Goal: Task Accomplishment & Management: Use online tool/utility

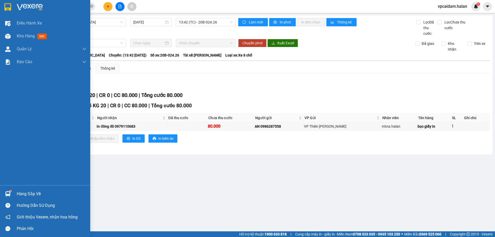
click at [20, 194] on div "Hàng sắp về" at bounding box center [52, 194] width 70 height 8
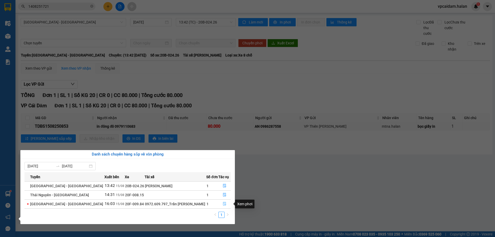
click at [223, 205] on icon "file-done" at bounding box center [224, 204] width 3 height 4
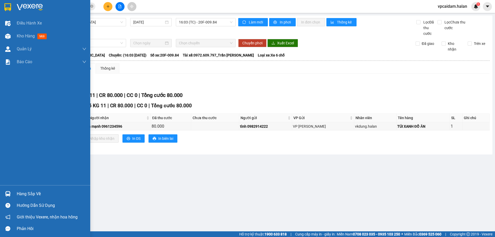
click at [37, 193] on div "Hàng sắp về" at bounding box center [52, 194] width 70 height 8
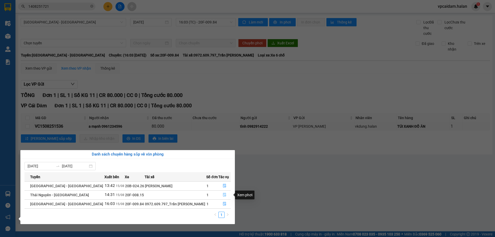
click at [223, 195] on icon "file-done" at bounding box center [225, 195] width 4 height 4
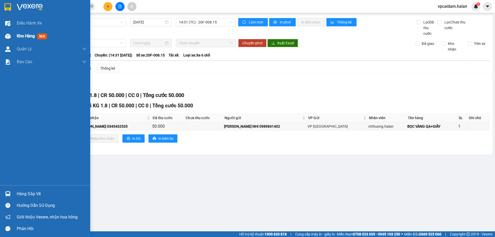
click at [37, 39] on div "Kho hàng mới" at bounding box center [33, 36] width 32 height 6
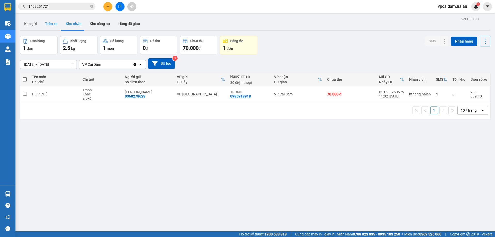
click at [57, 23] on button "Trên xe" at bounding box center [51, 24] width 21 height 12
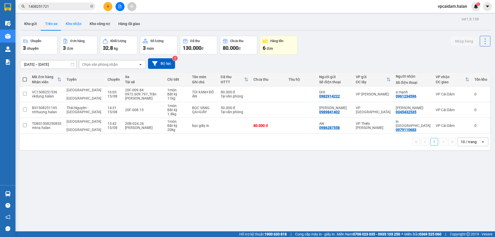
click at [74, 20] on button "Kho nhận" at bounding box center [74, 24] width 24 height 12
type input "[DATE] – [DATE]"
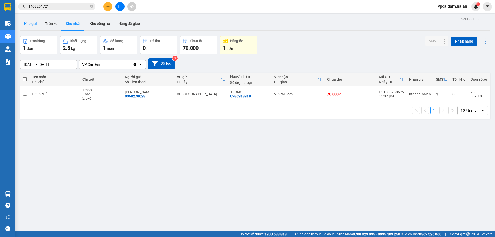
click at [35, 27] on button "Kho gửi" at bounding box center [30, 24] width 21 height 12
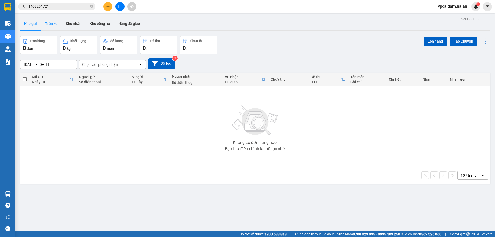
click at [56, 26] on button "Trên xe" at bounding box center [51, 24] width 21 height 12
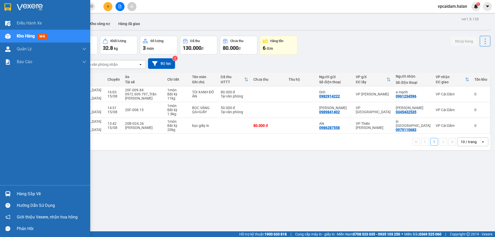
click at [26, 192] on div "Hàng sắp về" at bounding box center [52, 194] width 70 height 8
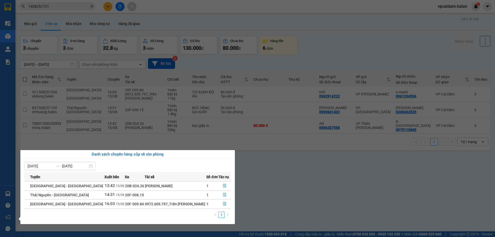
click at [137, 140] on section "Kết quả tìm kiếm ( 1 ) Bộ lọc Mã ĐH Trạng thái Món hàng Thu hộ Tổng cước Chưa c…" at bounding box center [247, 118] width 495 height 237
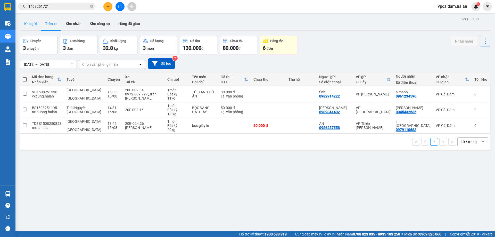
click at [31, 22] on button "Kho gửi" at bounding box center [30, 24] width 21 height 12
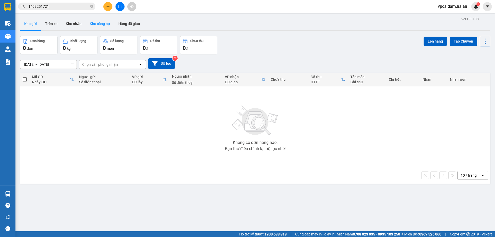
click at [101, 24] on button "Kho công nợ" at bounding box center [100, 24] width 29 height 12
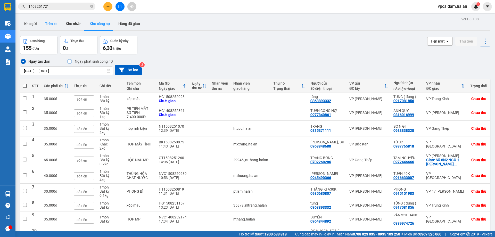
drag, startPoint x: 58, startPoint y: 26, endPoint x: 42, endPoint y: 22, distance: 16.8
click at [58, 26] on button "Trên xe" at bounding box center [51, 24] width 21 height 12
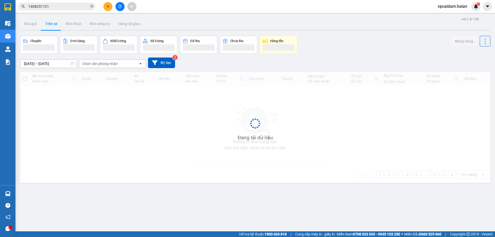
click at [42, 22] on button "Trên xe" at bounding box center [51, 24] width 21 height 12
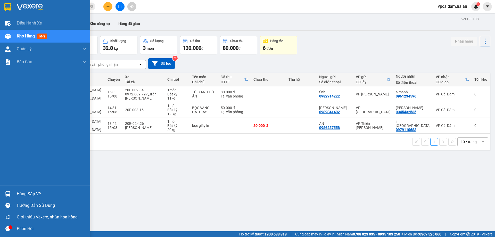
click at [21, 193] on div "Hàng sắp về" at bounding box center [52, 194] width 70 height 8
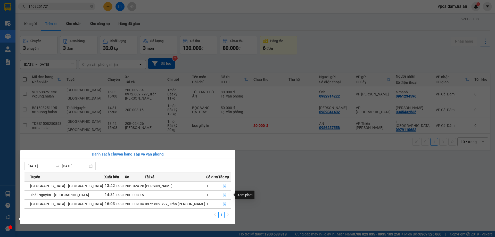
click at [223, 194] on icon "file-done" at bounding box center [225, 195] width 4 height 4
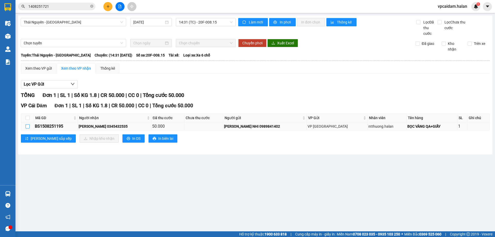
click at [26, 128] on label at bounding box center [28, 126] width 4 height 6
click at [26, 128] on input "checkbox" at bounding box center [28, 126] width 4 height 4
checkbox input "true"
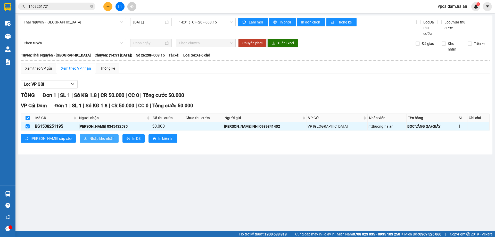
click at [89, 140] on span "Nhập kho nhận" at bounding box center [101, 139] width 25 height 6
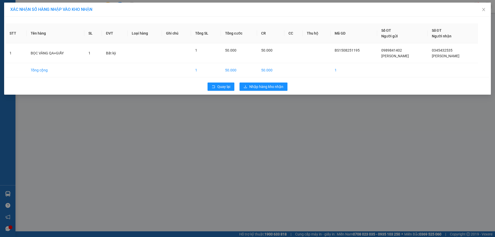
drag, startPoint x: 266, startPoint y: 112, endPoint x: 269, endPoint y: 101, distance: 11.5
click at [269, 101] on div "XÁC NHẬN SỐ HÀNG NHẬP VÀO KHO NHẬN STT Tên hàng SL ĐVT Loại hàng Ghi chú Tổng S…" at bounding box center [247, 118] width 495 height 237
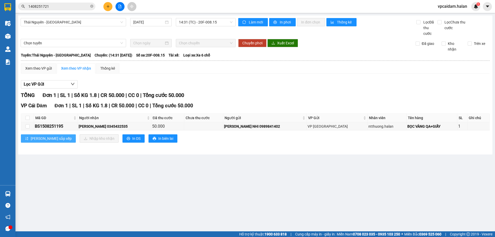
click at [33, 139] on span "[PERSON_NAME] sắp xếp" at bounding box center [51, 139] width 41 height 6
click at [29, 127] on input "checkbox" at bounding box center [28, 126] width 4 height 4
checkbox input "true"
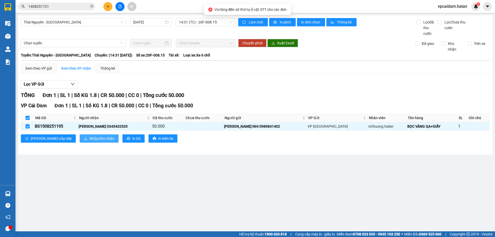
click at [89, 137] on span "Nhập kho nhận" at bounding box center [101, 139] width 25 height 6
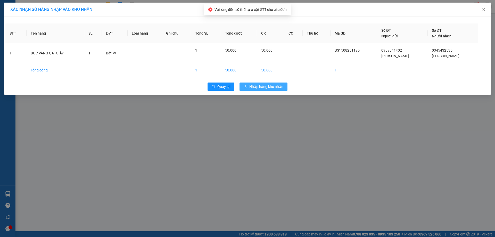
click at [267, 87] on span "Nhập hàng kho nhận" at bounding box center [266, 87] width 34 height 6
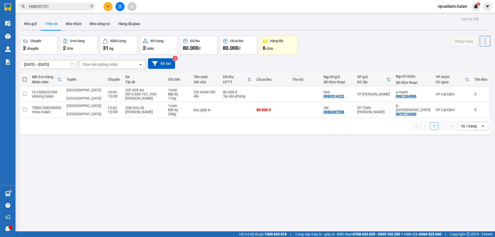
click at [129, 222] on div "ver 1.8.138 Kho gửi Trên xe Kho nhận Kho công nợ Hàng đã giao Chuyến 2 chuyến Đ…" at bounding box center [255, 133] width 474 height 237
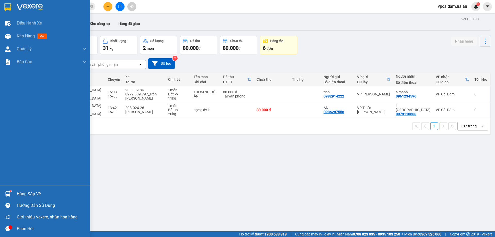
click at [6, 195] on img at bounding box center [7, 193] width 5 height 5
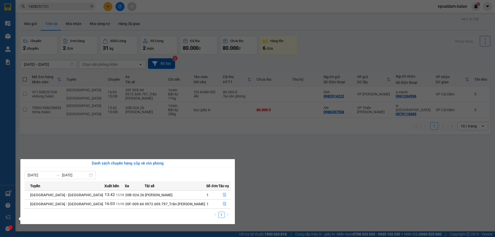
drag, startPoint x: 276, startPoint y: 163, endPoint x: 214, endPoint y: 188, distance: 67.3
click at [274, 165] on section "Kết quả tìm kiếm ( 1 ) Bộ lọc Mã ĐH Trạng thái Món hàng Thu hộ Tổng cước Chưa c…" at bounding box center [247, 118] width 495 height 237
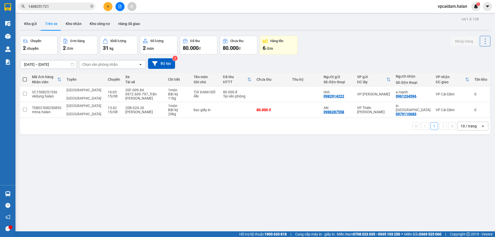
click at [432, 177] on div "ver 1.8.138 Kho gửi Trên xe Kho nhận Kho công nợ Hàng đã giao Chuyến 2 chuyến Đ…" at bounding box center [255, 133] width 474 height 237
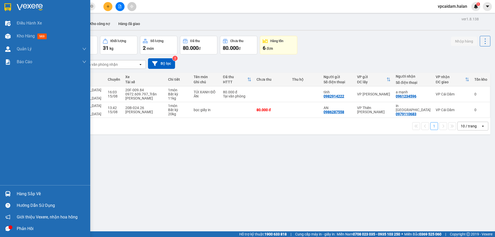
click at [28, 193] on div "Hàng sắp về" at bounding box center [52, 194] width 70 height 8
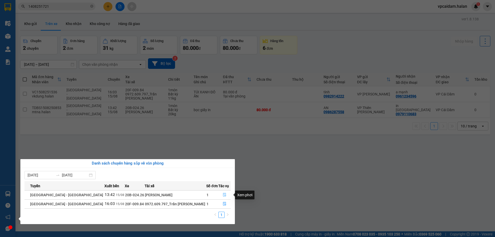
click at [223, 195] on icon "file-done" at bounding box center [225, 195] width 4 height 4
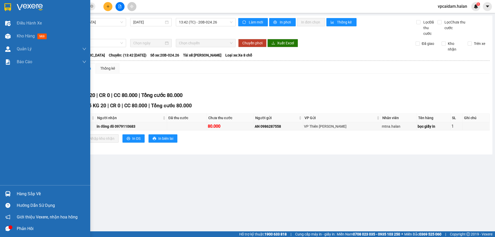
click at [42, 193] on div "Hàng sắp về" at bounding box center [52, 194] width 70 height 8
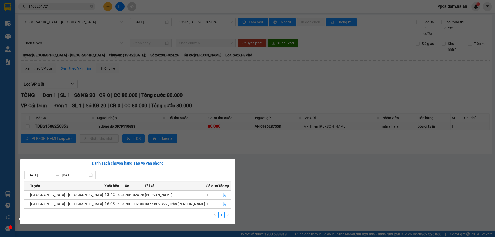
click at [104, 205] on td "16:03 [DATE]" at bounding box center [114, 203] width 20 height 9
click at [223, 203] on icon "file-done" at bounding box center [225, 204] width 4 height 4
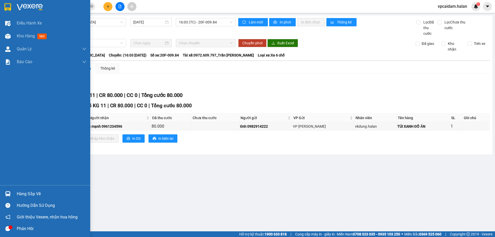
click at [50, 126] on div "Điều hành xe Kho hàng mới Quản [PERSON_NAME] lý chuyến Quản lý kiểm kho Báo cáo…" at bounding box center [45, 101] width 90 height 168
click at [34, 41] on div "Kho hàng mới" at bounding box center [52, 36] width 70 height 13
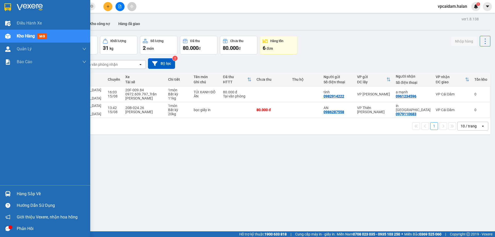
click at [19, 192] on div "Hàng sắp về" at bounding box center [52, 194] width 70 height 8
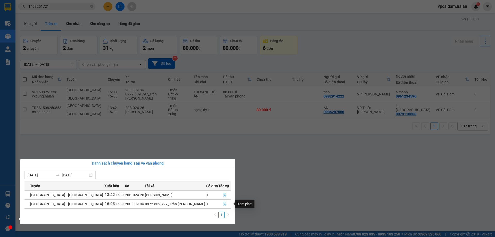
click at [223, 205] on icon "file-done" at bounding box center [224, 204] width 3 height 4
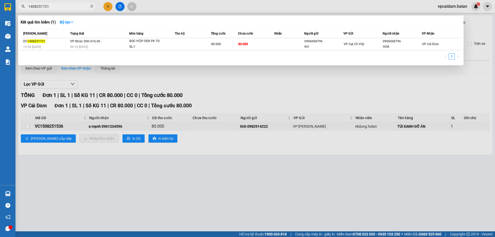
click at [84, 7] on input "1408251721" at bounding box center [58, 7] width 61 height 6
type input "1"
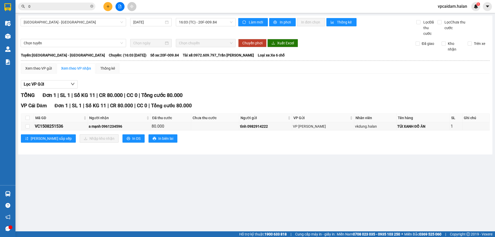
type input "0"
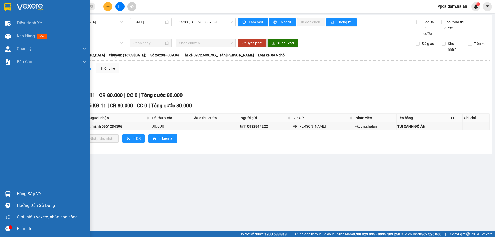
click at [7, 194] on img at bounding box center [7, 193] width 5 height 5
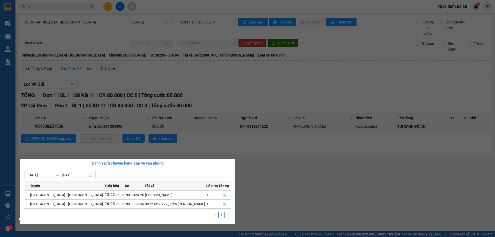
drag, startPoint x: 24, startPoint y: 194, endPoint x: 106, endPoint y: 149, distance: 92.8
click at [70, 162] on div "Danh sách chuyến hàng sắp về văn phòng [DATE] [DATE] Tuyến Xuất bến Xe Tài xế S…" at bounding box center [127, 191] width 214 height 65
click at [223, 206] on span "file-done" at bounding box center [225, 204] width 4 height 4
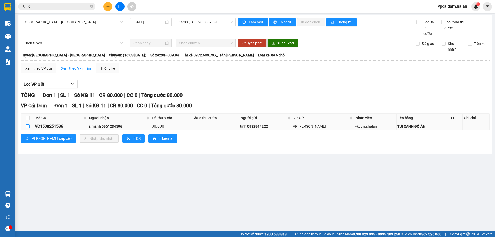
click at [27, 127] on input "checkbox" at bounding box center [28, 126] width 4 height 4
checkbox input "true"
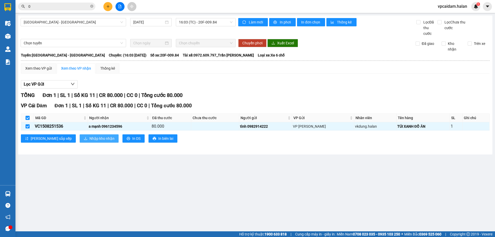
click at [89, 139] on span "Nhập kho nhận" at bounding box center [101, 139] width 25 height 6
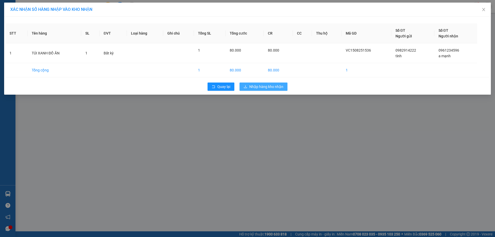
click at [263, 88] on span "Nhập hàng kho nhận" at bounding box center [266, 87] width 34 height 6
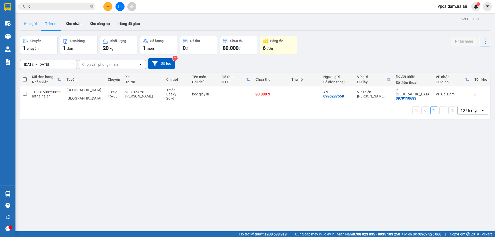
click at [31, 21] on button "Kho gửi" at bounding box center [30, 24] width 21 height 12
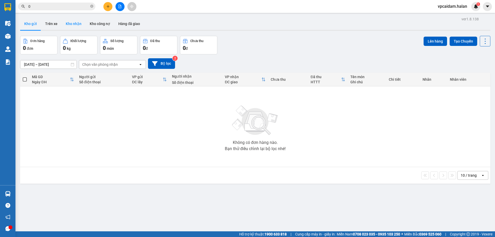
click at [72, 27] on button "Kho nhận" at bounding box center [74, 24] width 24 height 12
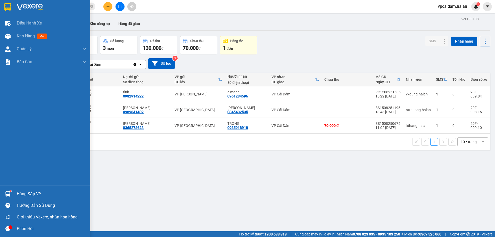
drag, startPoint x: 7, startPoint y: 191, endPoint x: 12, endPoint y: 191, distance: 4.4
click at [7, 191] on img at bounding box center [7, 193] width 5 height 5
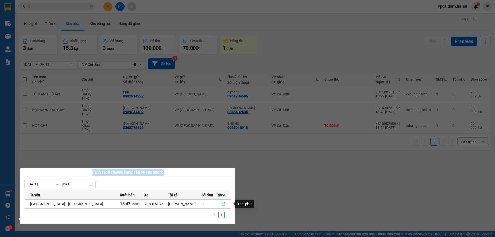
click at [222, 204] on icon "file-done" at bounding box center [223, 204] width 4 height 4
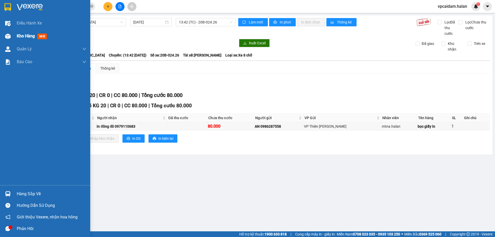
click at [32, 40] on div "Kho hàng mới" at bounding box center [52, 36] width 70 height 13
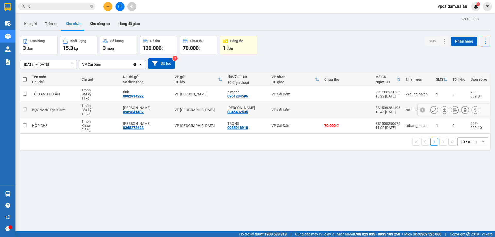
click at [336, 111] on td at bounding box center [347, 110] width 51 height 16
checkbox input "true"
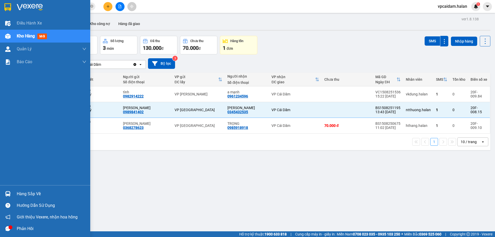
click at [28, 193] on div "Hàng sắp về" at bounding box center [52, 194] width 70 height 8
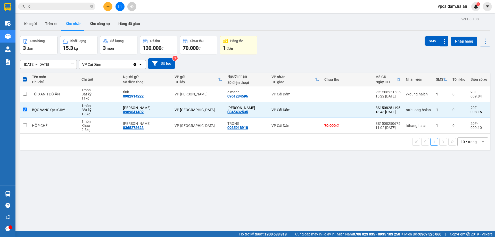
click at [267, 174] on section "Kết quả tìm kiếm ( 1 ) Bộ lọc Mã ĐH Trạng thái Món hàng Thu hộ Tổng cước Chưa c…" at bounding box center [247, 118] width 495 height 237
click at [431, 203] on div "ver 1.8.138 Kho gửi Trên xe Kho nhận Kho công nợ Hàng đã giao Đơn hàng 3 đơn Kh…" at bounding box center [255, 133] width 474 height 237
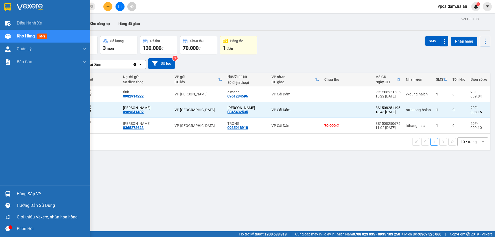
click at [35, 36] on span "Kho hàng" at bounding box center [26, 36] width 18 height 5
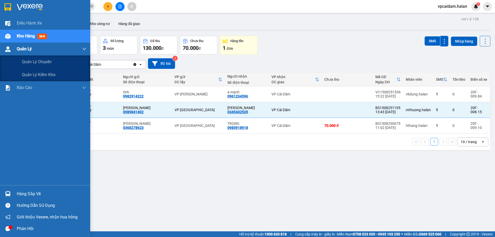
click at [35, 51] on div "Quản Lý" at bounding box center [52, 49] width 70 height 13
click at [49, 65] on span "Quản lý chuyến" at bounding box center [37, 62] width 30 height 6
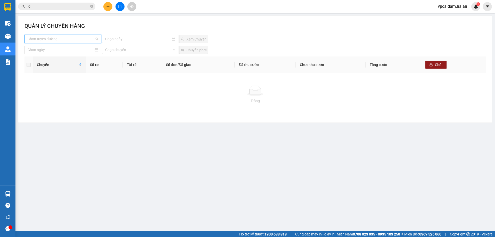
click at [51, 37] on input "search" at bounding box center [61, 39] width 67 height 8
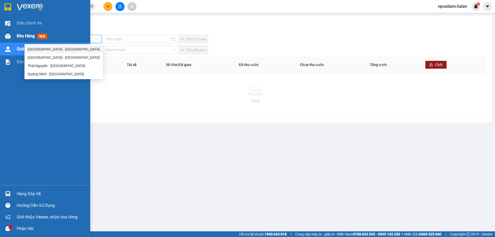
click at [27, 37] on span "Kho hàng" at bounding box center [26, 36] width 18 height 5
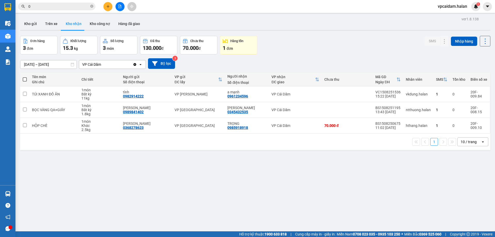
click at [407, 177] on div "ver 1.8.138 Kho gửi Trên xe Kho nhận Kho công nợ Hàng đã giao Đơn hàng 3 đơn Kh…" at bounding box center [255, 133] width 474 height 237
click at [25, 94] on input "checkbox" at bounding box center [25, 94] width 4 height 4
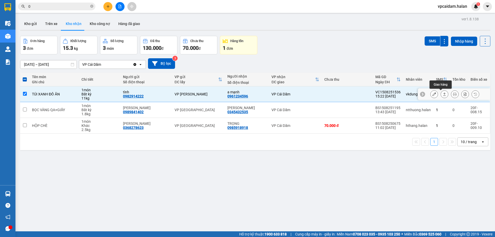
click at [443, 95] on icon at bounding box center [445, 94] width 4 height 4
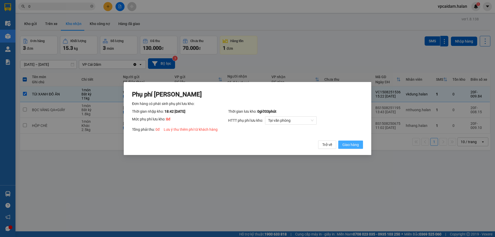
click at [345, 146] on span "Giao hàng" at bounding box center [350, 145] width 16 height 6
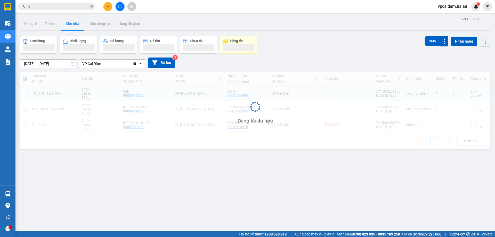
checkbox input "false"
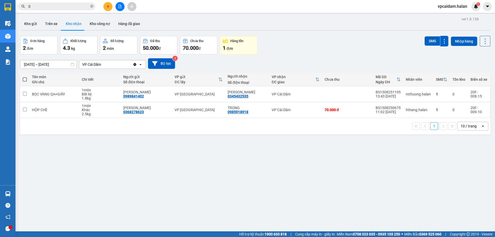
click at [414, 52] on div "Đơn hàng 2 đơn Khối lượng 4.3 kg Số lượng 2 món Đã thu 50.000 đ Chưa thu 70.000…" at bounding box center [255, 45] width 470 height 19
click at [51, 27] on button "Trên xe" at bounding box center [51, 24] width 21 height 12
type input "[DATE] – [DATE]"
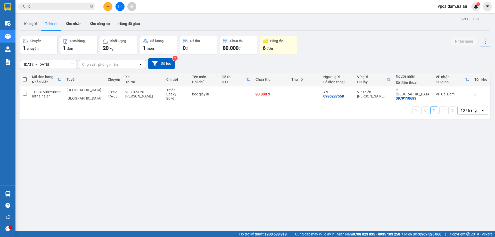
drag, startPoint x: 471, startPoint y: 195, endPoint x: 467, endPoint y: 194, distance: 3.4
click at [471, 195] on div "ver 1.8.138 Kho gửi Trên xe Kho nhận Kho công nợ Hàng đã giao Chuyến 1 chuyến Đ…" at bounding box center [255, 133] width 474 height 237
click at [24, 79] on span at bounding box center [25, 79] width 4 height 4
click at [25, 77] on input "checkbox" at bounding box center [25, 77] width 0 height 0
checkbox input "true"
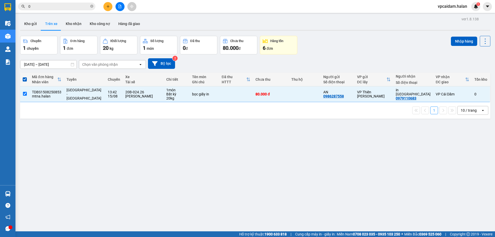
drag, startPoint x: 217, startPoint y: 222, endPoint x: 219, endPoint y: 217, distance: 5.3
click at [217, 220] on div "ver 1.8.138 Kho gửi Trên xe Kho nhận Kho công nợ Hàng đã giao Chuyến 1 chuyến Đ…" at bounding box center [255, 133] width 474 height 237
click at [472, 95] on icon at bounding box center [474, 94] width 4 height 4
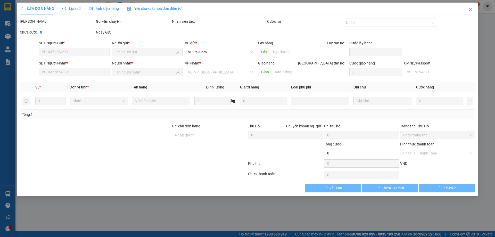
type input "0986287558"
type input "AN"
type input "0979110683"
type input "in [GEOGRAPHIC_DATA]"
type input "80.000"
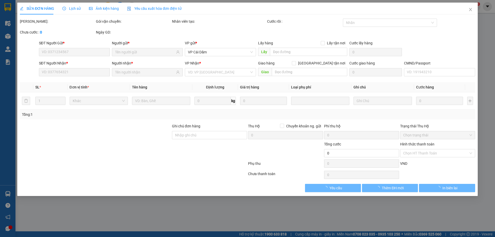
type input "80.000"
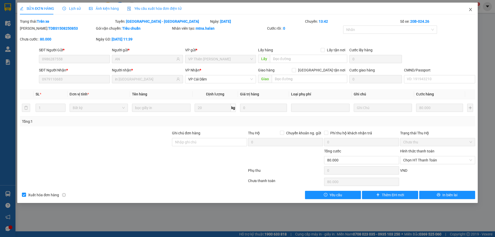
click at [470, 9] on icon "close" at bounding box center [470, 9] width 4 height 4
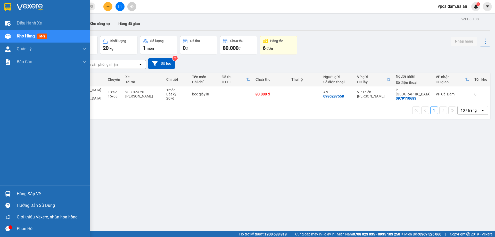
click at [31, 192] on div "Hàng sắp về" at bounding box center [52, 194] width 70 height 8
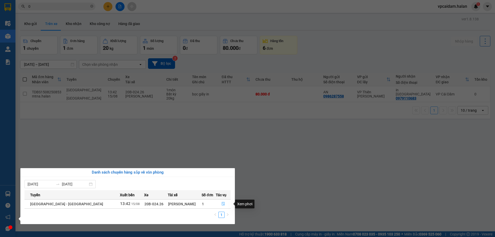
click at [220, 204] on button "button" at bounding box center [223, 204] width 14 height 8
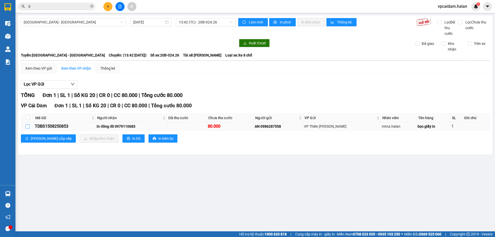
click at [29, 127] on input "checkbox" at bounding box center [28, 126] width 4 height 4
checkbox input "true"
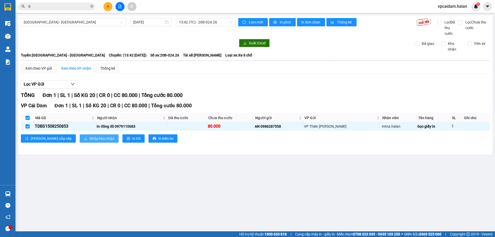
click at [89, 138] on span "Nhập kho nhận" at bounding box center [101, 139] width 25 height 6
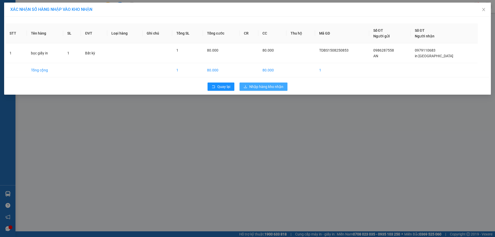
click at [267, 88] on span "Nhập hàng kho nhận" at bounding box center [266, 87] width 34 height 6
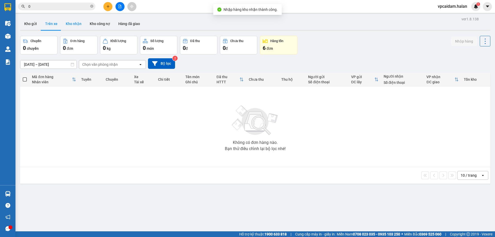
click at [65, 22] on button "Kho nhận" at bounding box center [74, 24] width 24 height 12
type input "[DATE] – [DATE]"
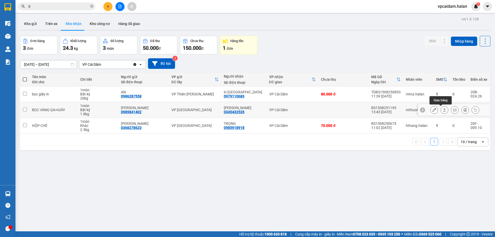
click at [443, 109] on icon at bounding box center [445, 110] width 4 height 4
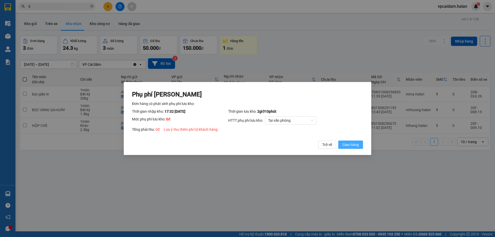
click at [348, 143] on span "Giao hàng" at bounding box center [350, 145] width 16 height 6
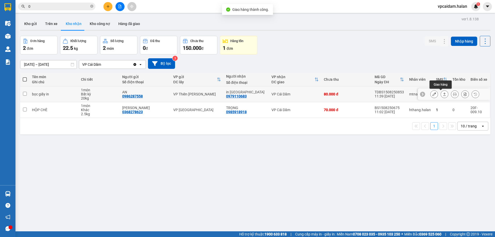
click at [443, 94] on icon at bounding box center [445, 94] width 4 height 4
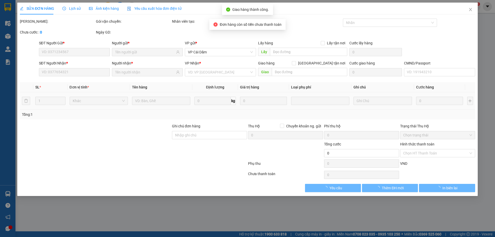
type input "0986287558"
type input "AN"
type input "0979110683"
type input "in [GEOGRAPHIC_DATA]"
type input "80.000"
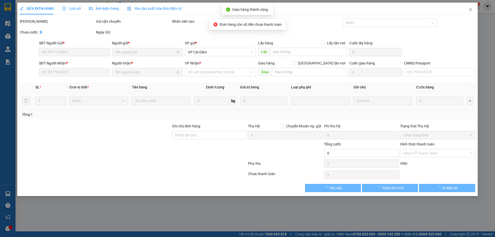
type input "80.000"
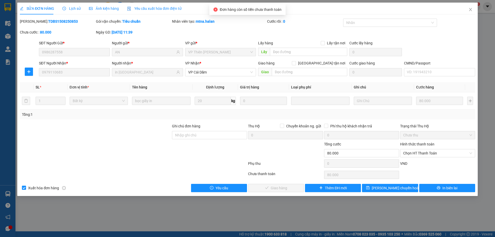
click at [384, 215] on div "SỬA ĐƠN HÀNG Lịch sử Ảnh kiện hàng Yêu cầu xuất hóa đơn điện tử Total Paid Fee …" at bounding box center [247, 118] width 495 height 237
click at [472, 9] on icon "close" at bounding box center [470, 9] width 4 height 4
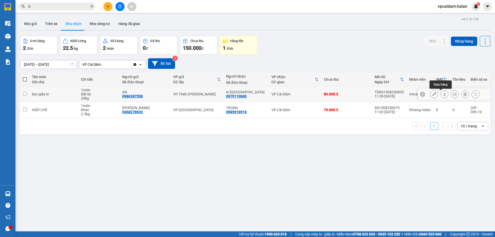
click at [443, 95] on button at bounding box center [444, 94] width 7 height 9
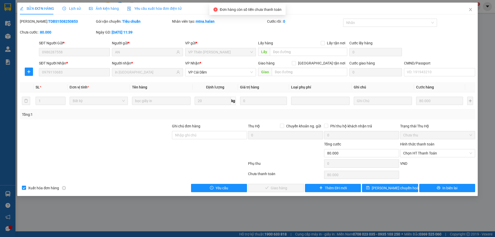
click at [400, 205] on div "SỬA ĐƠN HÀNG Lịch sử Ảnh kiện hàng Yêu cầu xuất hóa đơn điện tử Total Paid Fee …" at bounding box center [247, 118] width 495 height 237
drag, startPoint x: 468, startPoint y: 11, endPoint x: 460, endPoint y: 11, distance: 8.8
click at [469, 11] on icon "close" at bounding box center [470, 9] width 4 height 4
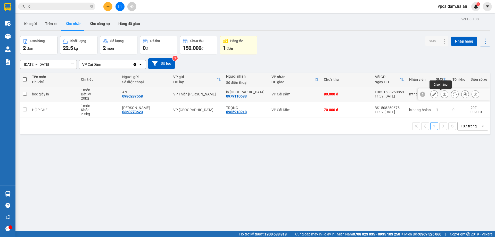
click at [443, 94] on icon at bounding box center [445, 94] width 4 height 4
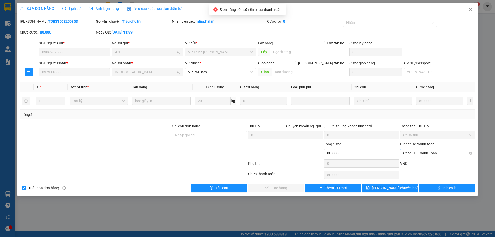
click at [434, 152] on span "Chọn HT Thanh Toán" at bounding box center [437, 153] width 69 height 8
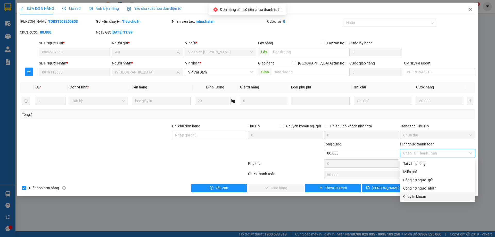
click at [419, 195] on div "Chuyển khoản" at bounding box center [437, 197] width 69 height 6
type input "0"
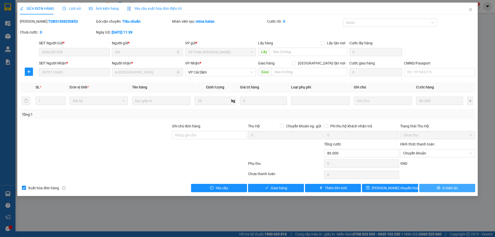
click at [444, 191] on button "In biên lai" at bounding box center [447, 188] width 56 height 8
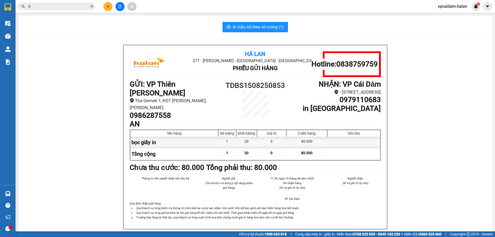
drag, startPoint x: 10, startPoint y: 0, endPoint x: 439, endPoint y: 170, distance: 461.3
click at [439, 170] on div "Hà Lan 271 - [PERSON_NAME] - [GEOGRAPHIC_DATA] Long - [GEOGRAPHIC_DATA] Phiếu G…" at bounding box center [254, 143] width 461 height 197
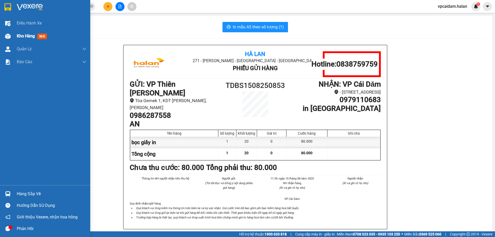
click at [24, 36] on span "Kho hàng" at bounding box center [26, 36] width 18 height 5
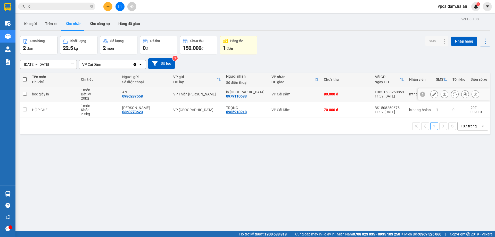
click at [27, 94] on input "checkbox" at bounding box center [25, 94] width 4 height 4
checkbox input "true"
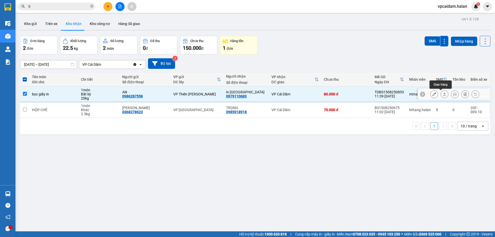
click at [443, 96] on icon at bounding box center [445, 94] width 4 height 4
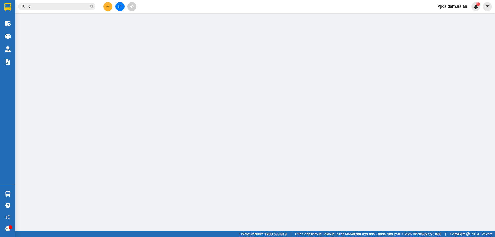
type input "0986287558"
type input "AN"
type input "0979110683"
type input "in [GEOGRAPHIC_DATA]"
type input "80.000"
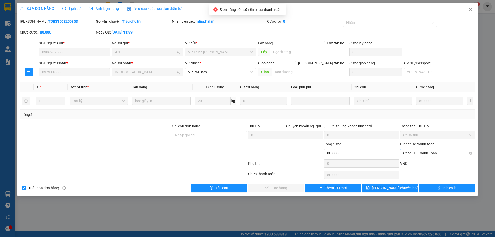
click at [418, 151] on span "Chọn HT Thanh Toán" at bounding box center [437, 153] width 69 height 8
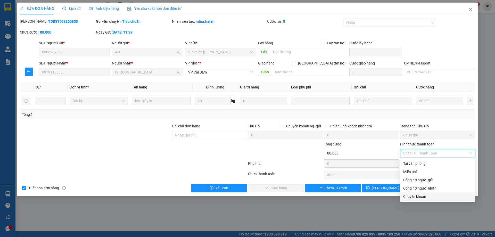
click at [416, 196] on div "Chuyển khoản" at bounding box center [437, 197] width 69 height 6
type input "0"
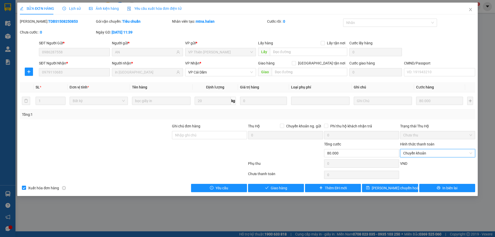
drag, startPoint x: 448, startPoint y: 183, endPoint x: 450, endPoint y: 189, distance: 6.9
click at [448, 183] on div "Total Paid Fee 0 Total UnPaid Fee 80.000 Cash Collection Total Fee Mã ĐH: TDBS1…" at bounding box center [247, 105] width 455 height 173
click at [450, 189] on span "In biên lai" at bounding box center [449, 188] width 15 height 6
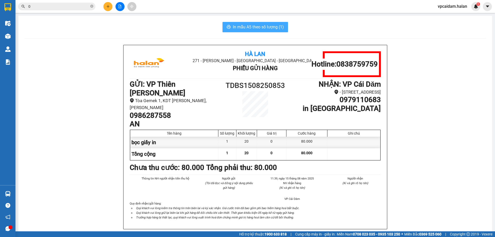
click at [267, 25] on span "In mẫu A5 theo số lượng (1)" at bounding box center [258, 27] width 51 height 6
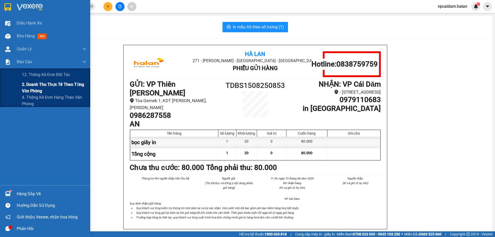
click at [48, 84] on span "2. Doanh thu thực tế theo từng văn phòng" at bounding box center [54, 87] width 64 height 13
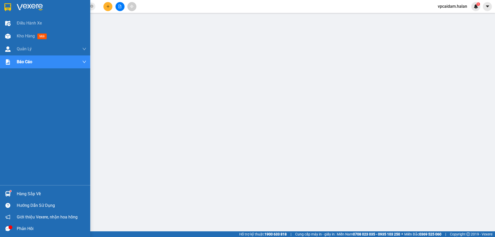
click at [7, 192] on img at bounding box center [7, 193] width 5 height 5
click at [16, 224] on div "Phản hồi" at bounding box center [45, 229] width 90 height 12
